Goal: Information Seeking & Learning: Learn about a topic

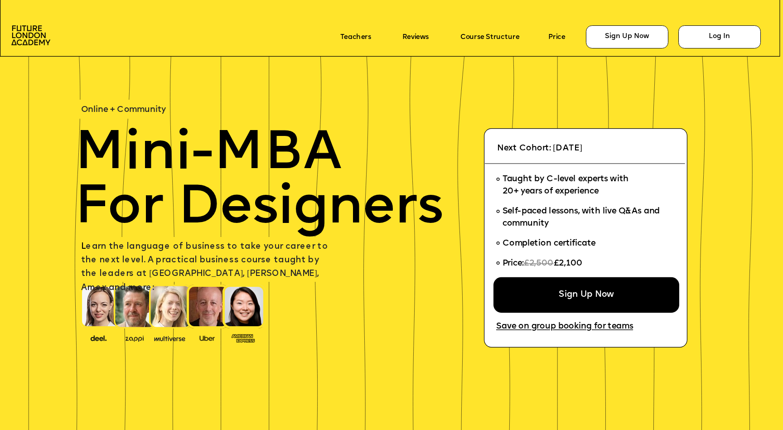
click at [576, 265] on span "£2,100" at bounding box center [568, 264] width 29 height 9
click at [559, 265] on span "£2,100" at bounding box center [568, 264] width 29 height 9
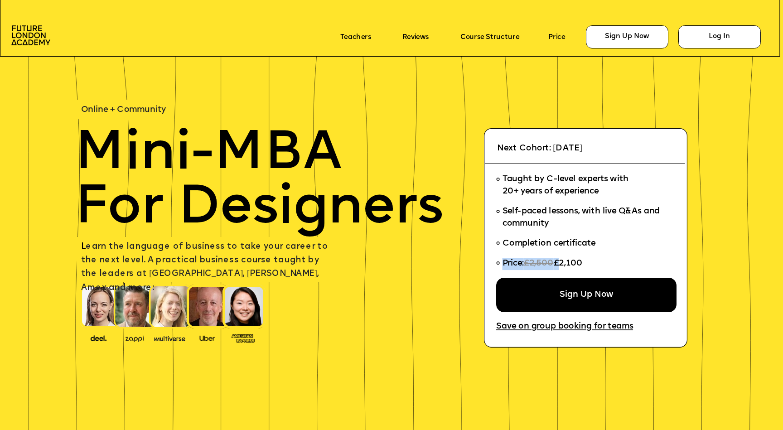
drag, startPoint x: 559, startPoint y: 262, endPoint x: 591, endPoint y: 262, distance: 31.7
click at [591, 262] on li "Price: £2,500 £2,100" at bounding box center [582, 266] width 173 height 24
click at [589, 262] on li "Price: £2,500 £2,100" at bounding box center [582, 266] width 173 height 24
drag, startPoint x: 589, startPoint y: 261, endPoint x: 573, endPoint y: 264, distance: 16.5
click at [573, 264] on li "Price: £2,500 £2,100" at bounding box center [582, 266] width 173 height 24
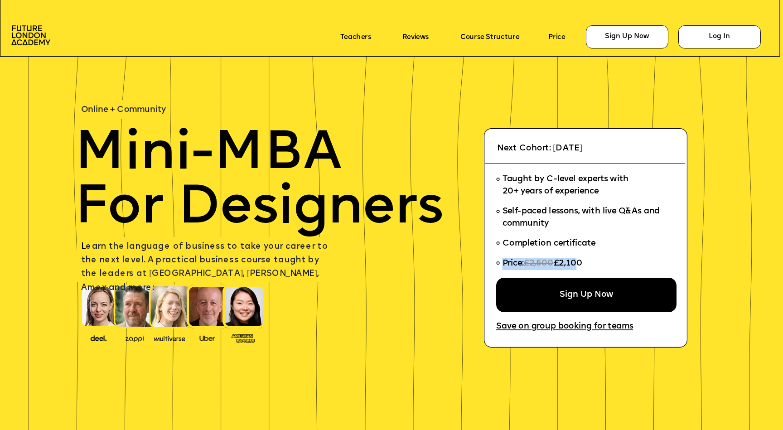
click at [573, 264] on span "£2,100" at bounding box center [568, 264] width 29 height 9
click at [560, 264] on span "£2,100" at bounding box center [568, 264] width 29 height 9
drag, startPoint x: 558, startPoint y: 263, endPoint x: 588, endPoint y: 262, distance: 29.9
click at [587, 263] on li "Price: £2,500 £2,100" at bounding box center [582, 266] width 173 height 24
click at [587, 262] on li "Price: £2,500 £2,100" at bounding box center [582, 266] width 173 height 24
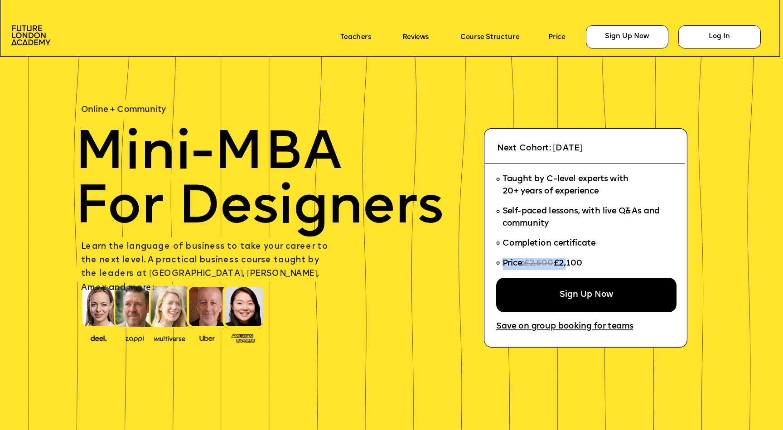
drag, startPoint x: 586, startPoint y: 262, endPoint x: 566, endPoint y: 262, distance: 20.4
click at [566, 262] on li "Price: £2,500 £2,100" at bounding box center [582, 266] width 173 height 24
click at [566, 262] on span "£2,100" at bounding box center [568, 264] width 29 height 9
drag, startPoint x: 559, startPoint y: 262, endPoint x: 584, endPoint y: 265, distance: 24.6
click at [583, 265] on span "£2,100" at bounding box center [568, 264] width 29 height 9
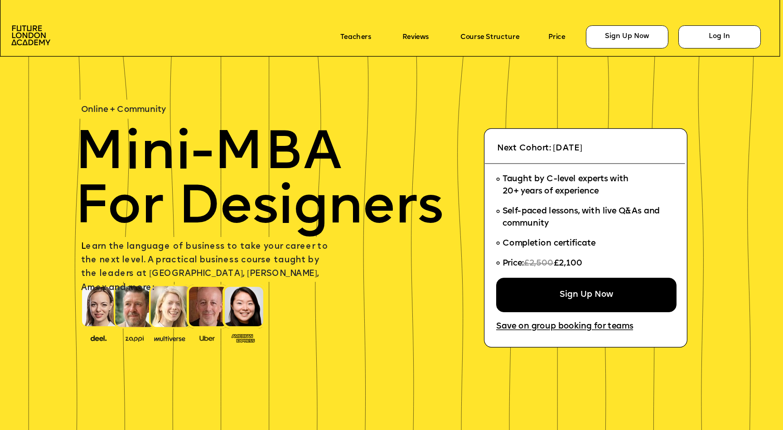
copy span "£2,100"
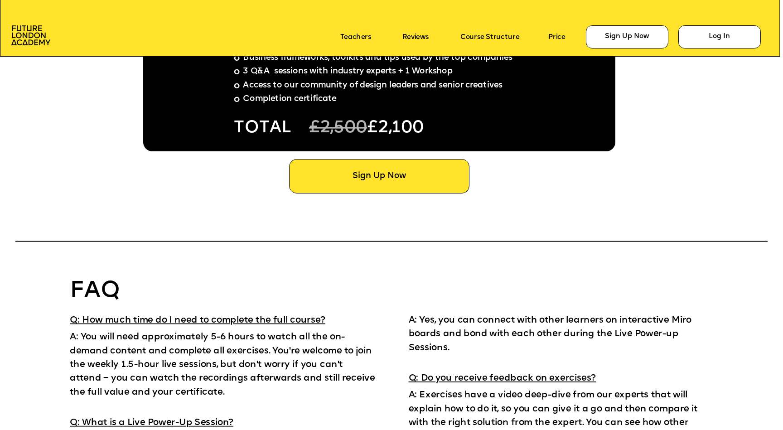
scroll to position [6246, 0]
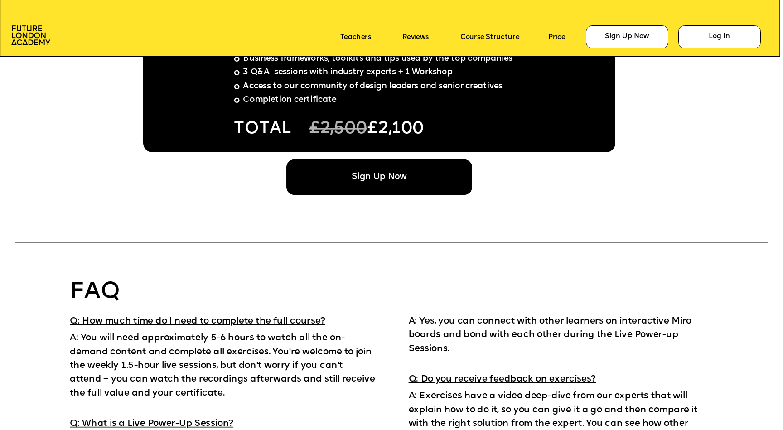
click at [397, 180] on div "Sign Up Now" at bounding box center [379, 176] width 186 height 35
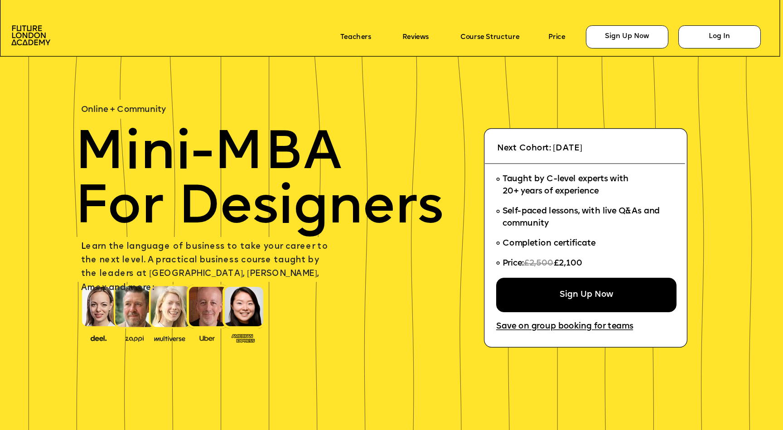
scroll to position [6246, 0]
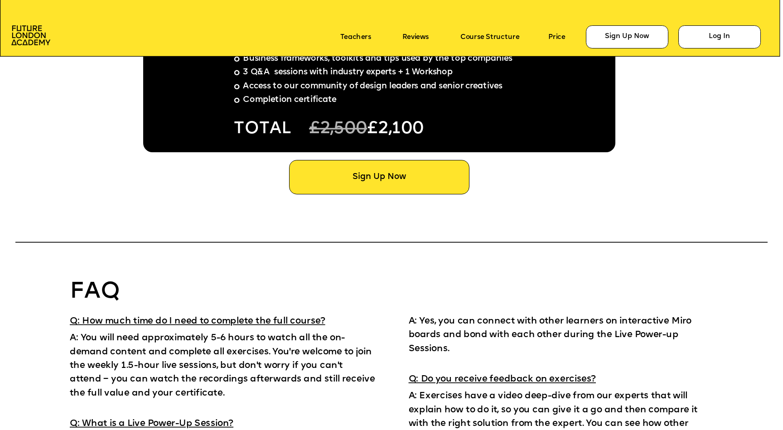
click at [482, 45] on icon at bounding box center [391, 27] width 783 height 60
click at [491, 39] on link "Course Structure" at bounding box center [489, 37] width 59 height 8
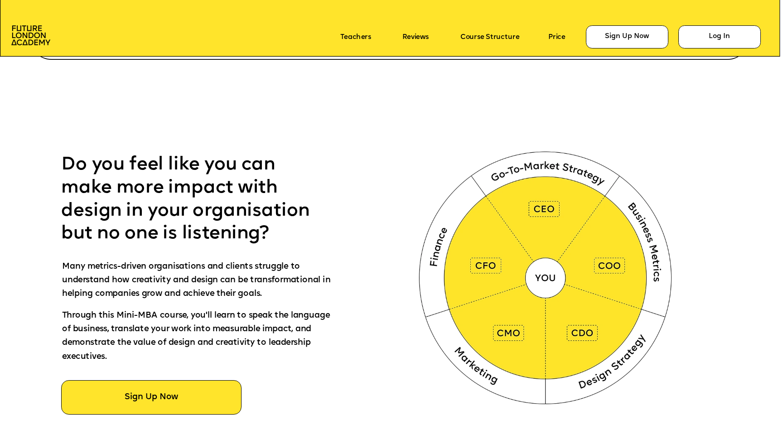
scroll to position [0, 0]
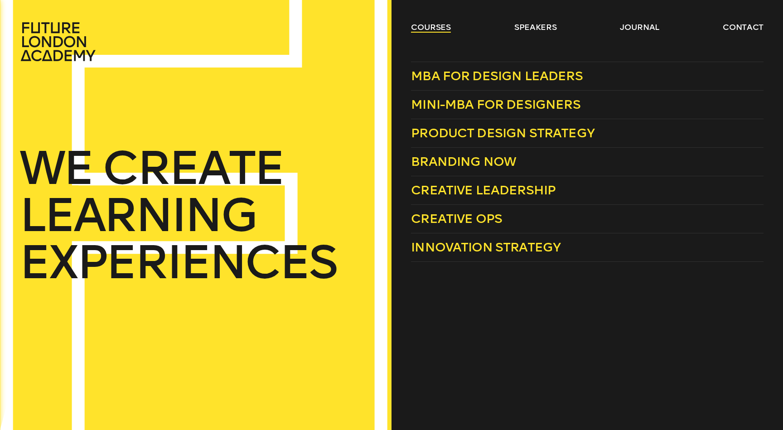
click at [432, 29] on link "courses" at bounding box center [431, 27] width 40 height 11
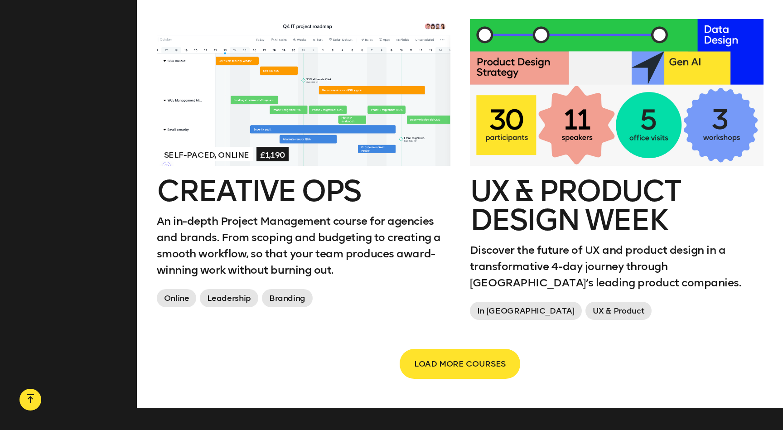
scroll to position [1483, 0]
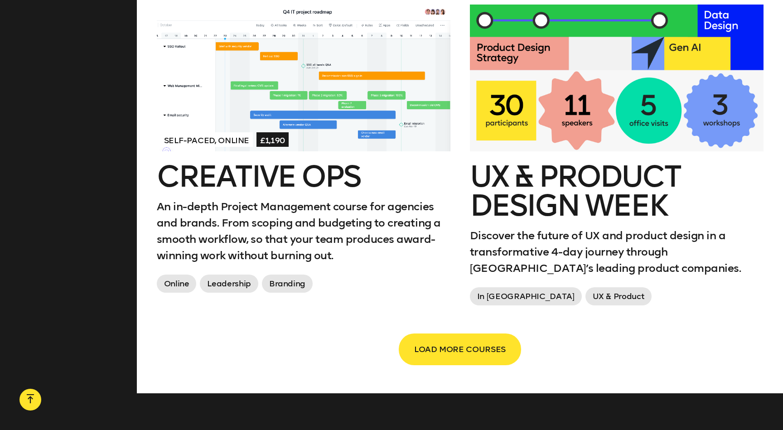
click at [458, 352] on span "LOAD MORE COURSES" at bounding box center [459, 349] width 91 height 17
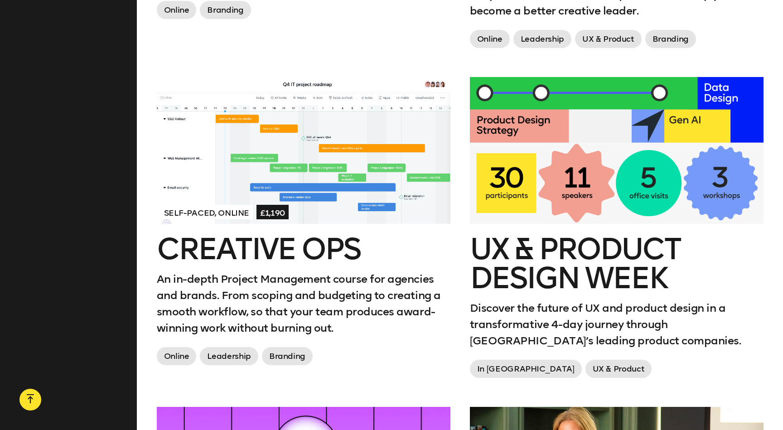
scroll to position [1408, 0]
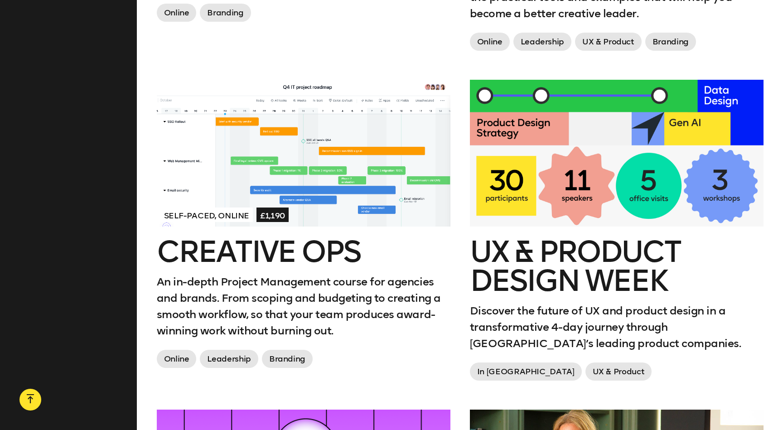
click at [525, 264] on h2 "UX & Product Design Week" at bounding box center [617, 266] width 294 height 58
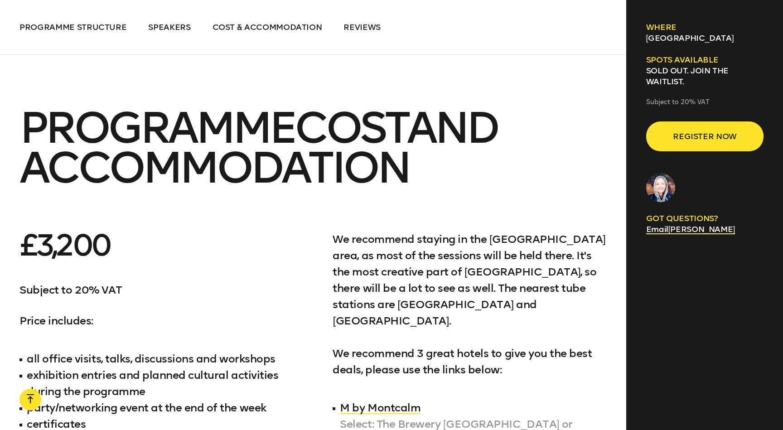
scroll to position [4565, 0]
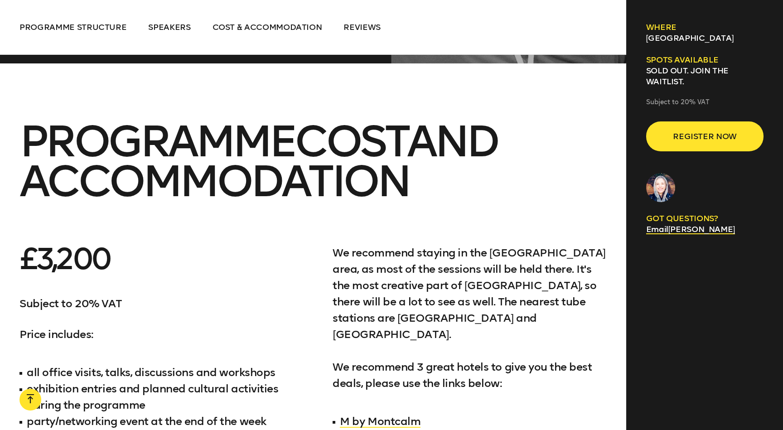
click at [78, 245] on p "£3,200" at bounding box center [156, 259] width 274 height 29
copy p "£3,200"
